Goal: Task Accomplishment & Management: Manage account settings

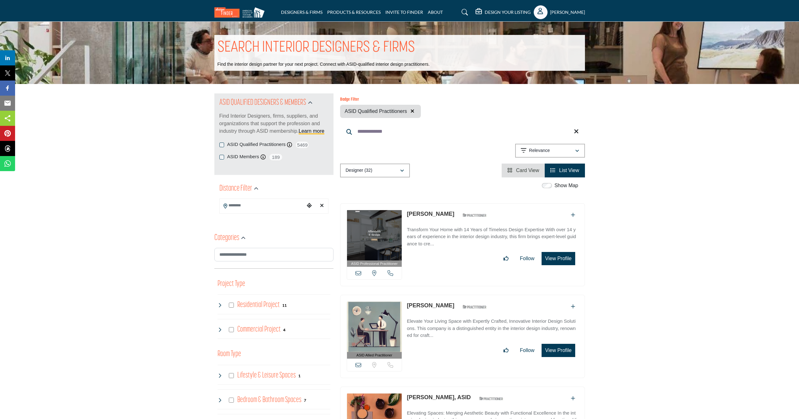
click at [577, 13] on h5 "[PERSON_NAME]" at bounding box center [567, 12] width 35 height 6
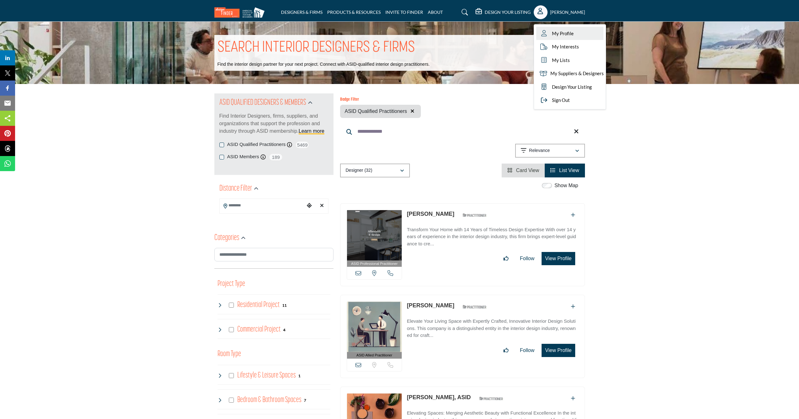
click at [569, 34] on span "My Profile" at bounding box center [563, 33] width 22 height 7
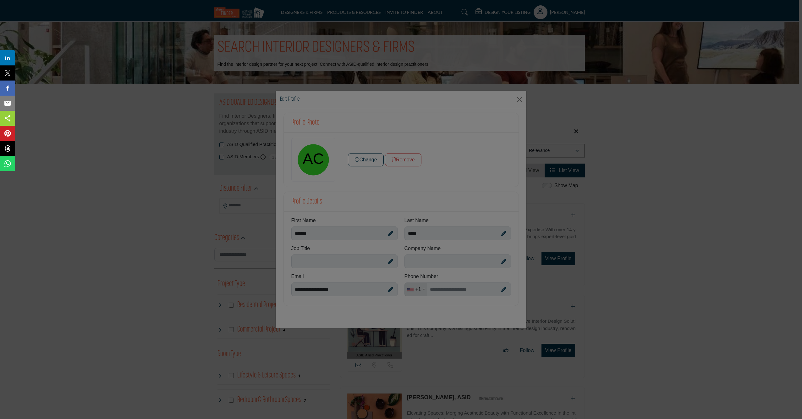
click at [313, 259] on div at bounding box center [401, 209] width 802 height 419
click at [311, 160] on div at bounding box center [401, 209] width 802 height 419
drag, startPoint x: 716, startPoint y: 243, endPoint x: 700, endPoint y: 238, distance: 16.5
click at [714, 242] on div at bounding box center [401, 209] width 802 height 419
click at [522, 99] on div at bounding box center [401, 209] width 802 height 419
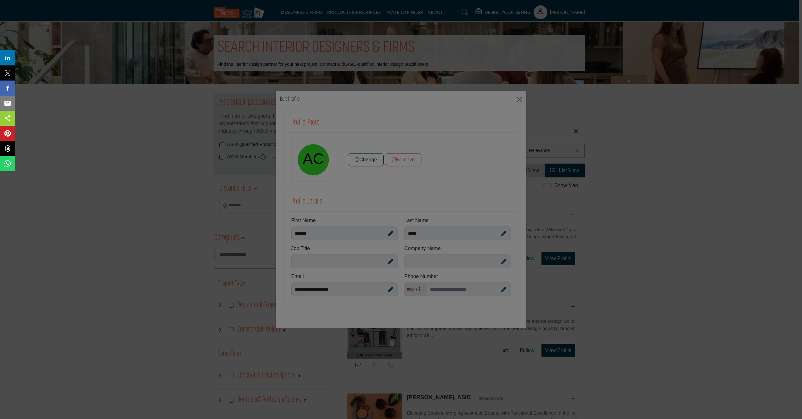
click at [518, 102] on div at bounding box center [401, 209] width 802 height 419
click at [688, 168] on div at bounding box center [401, 209] width 802 height 419
click at [15, 103] on span "Email" at bounding box center [22, 103] width 17 height 8
drag, startPoint x: 79, startPoint y: 140, endPoint x: 73, endPoint y: 136, distance: 7.6
click at [79, 139] on div at bounding box center [401, 209] width 802 height 419
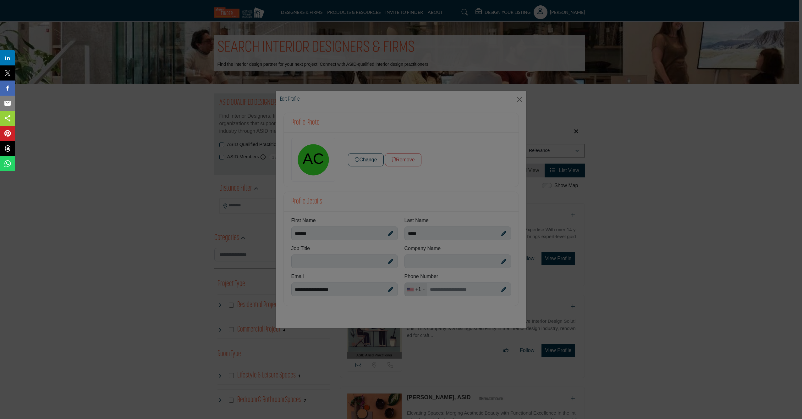
drag, startPoint x: 523, startPoint y: 100, endPoint x: 588, endPoint y: 69, distance: 71.3
click at [524, 99] on div at bounding box center [401, 209] width 802 height 419
